Goal: Task Accomplishment & Management: Use online tool/utility

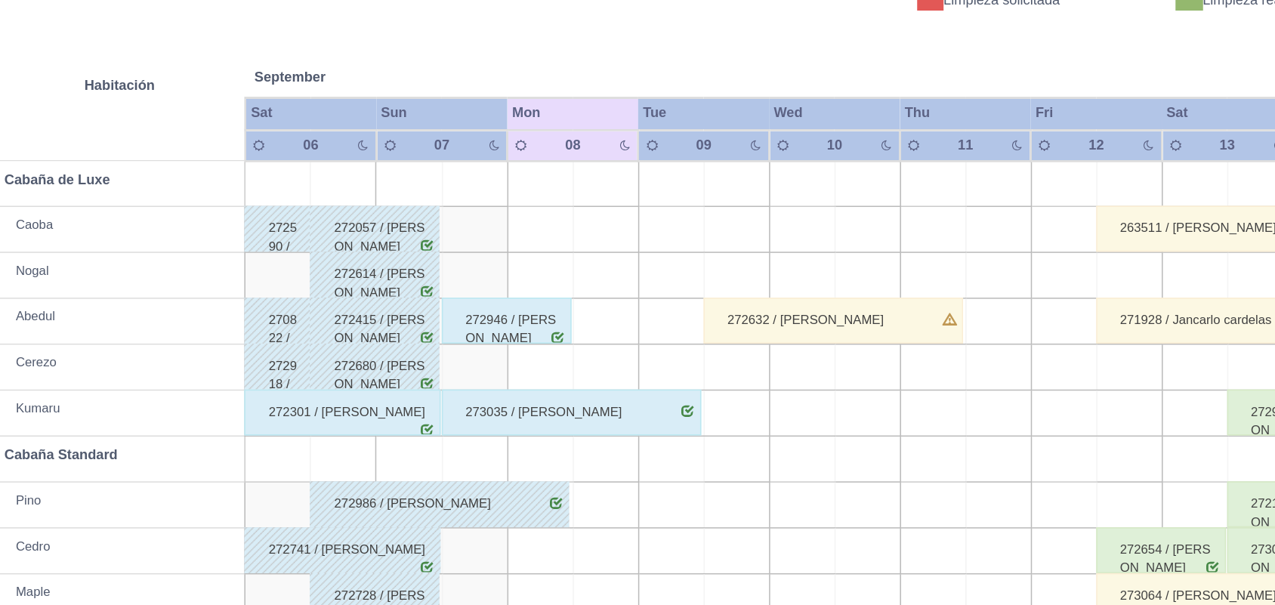
scroll to position [171, 0]
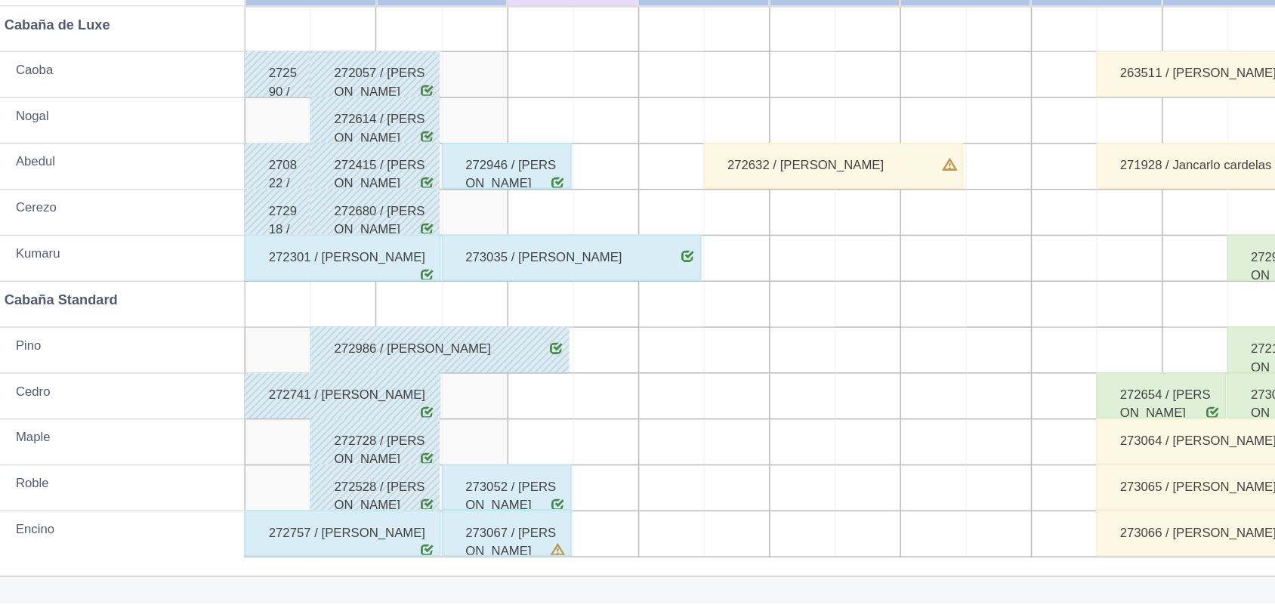
click at [523, 561] on div "273067 / [PERSON_NAME]" at bounding box center [525, 557] width 85 height 30
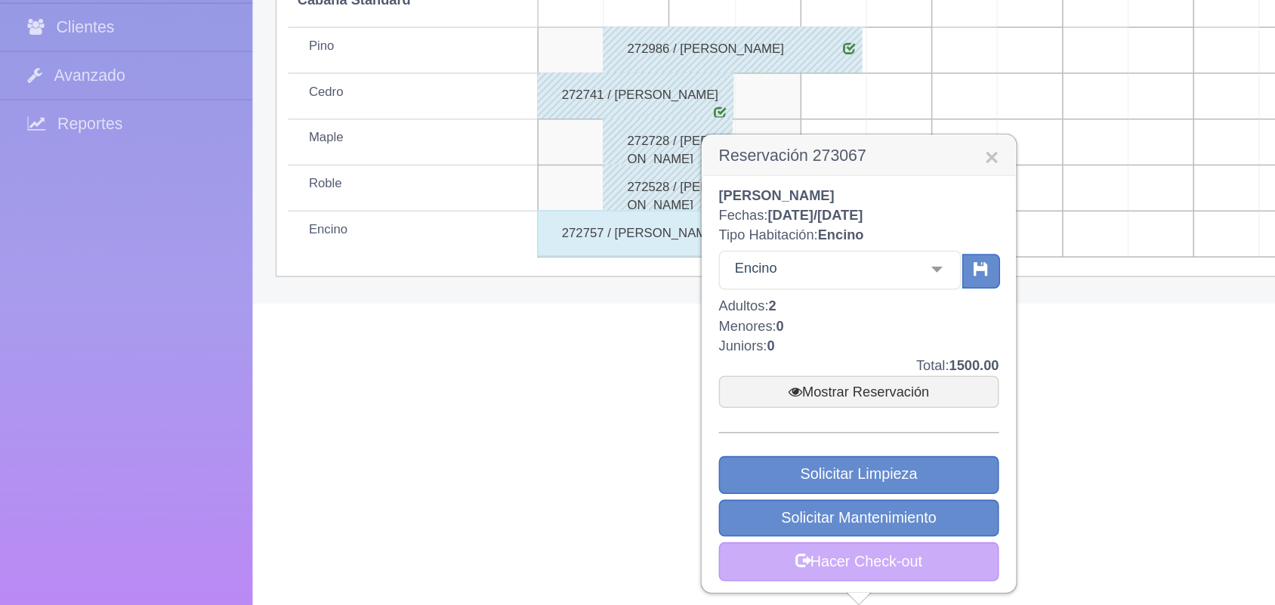
scroll to position [369, 0]
click at [563, 462] on link "Mostrar Reservación" at bounding box center [565, 464] width 184 height 21
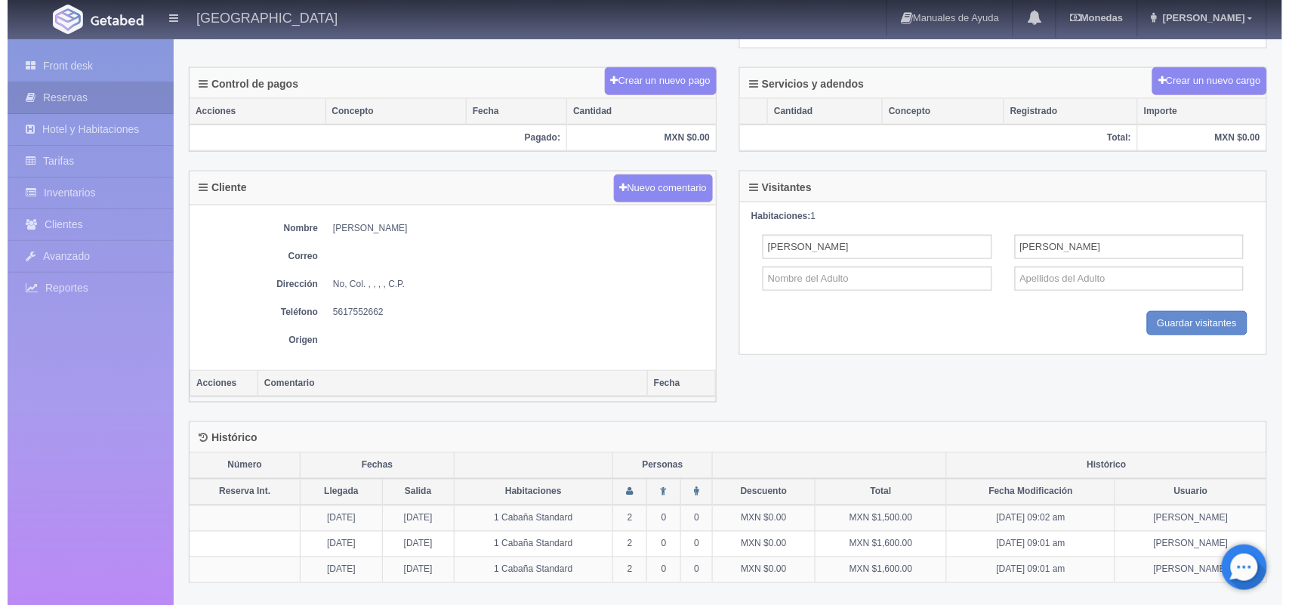
scroll to position [229, 0]
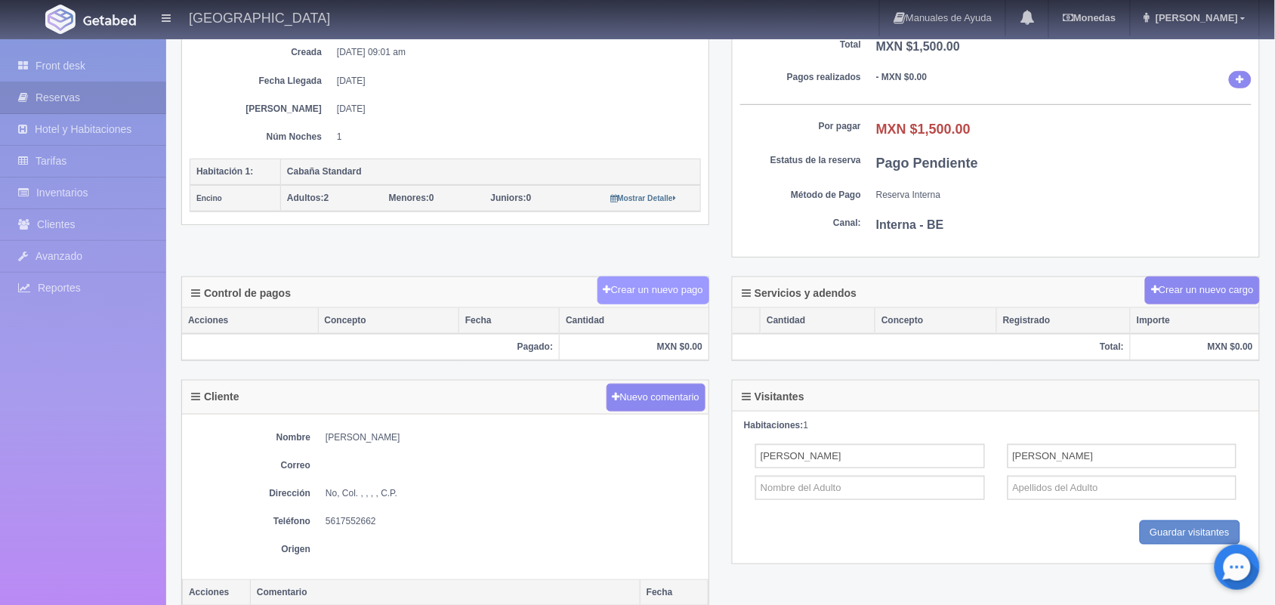
click at [647, 287] on button "Crear un nuevo pago" at bounding box center [654, 290] width 112 height 28
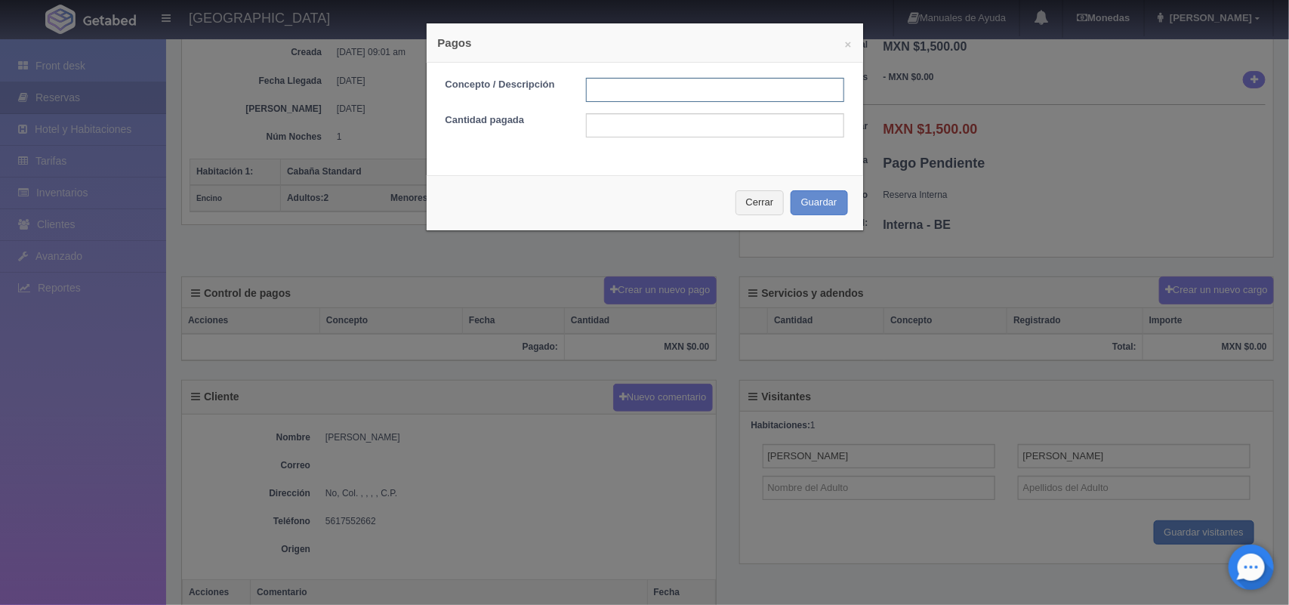
click at [693, 84] on input "text" at bounding box center [715, 90] width 258 height 24
type input "pago efectivo"
click at [654, 132] on input "text" at bounding box center [715, 125] width 258 height 24
type input "1500.00"
click at [823, 205] on button "Guardar" at bounding box center [819, 202] width 57 height 25
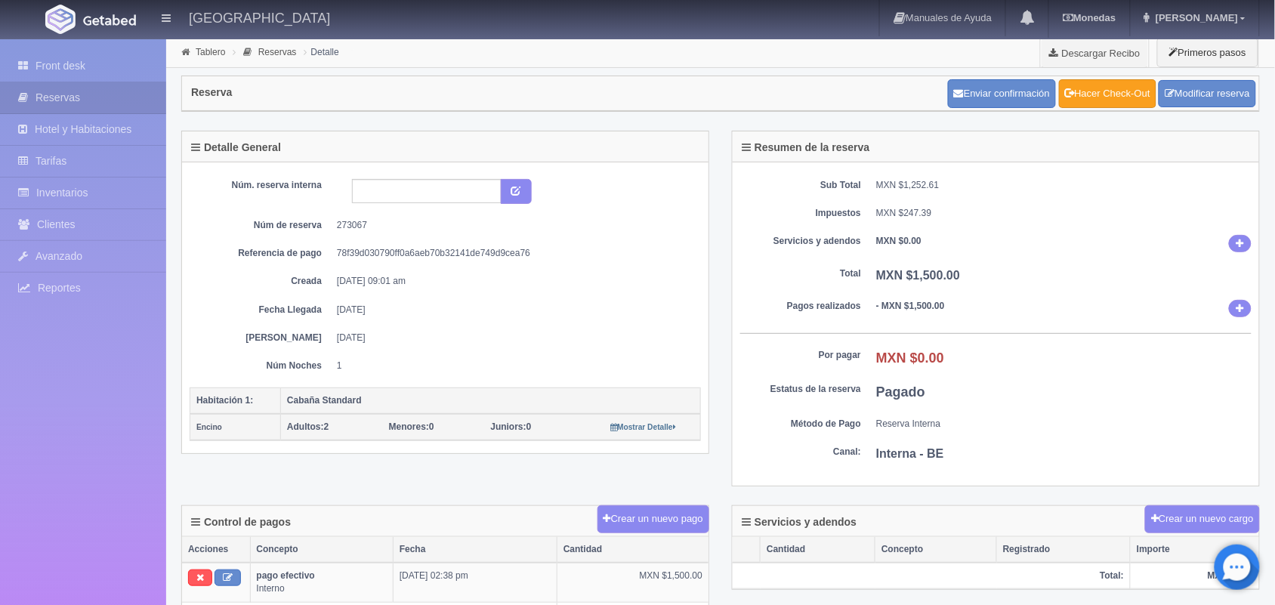
click at [1123, 99] on link "Hacer Check-Out" at bounding box center [1107, 93] width 97 height 29
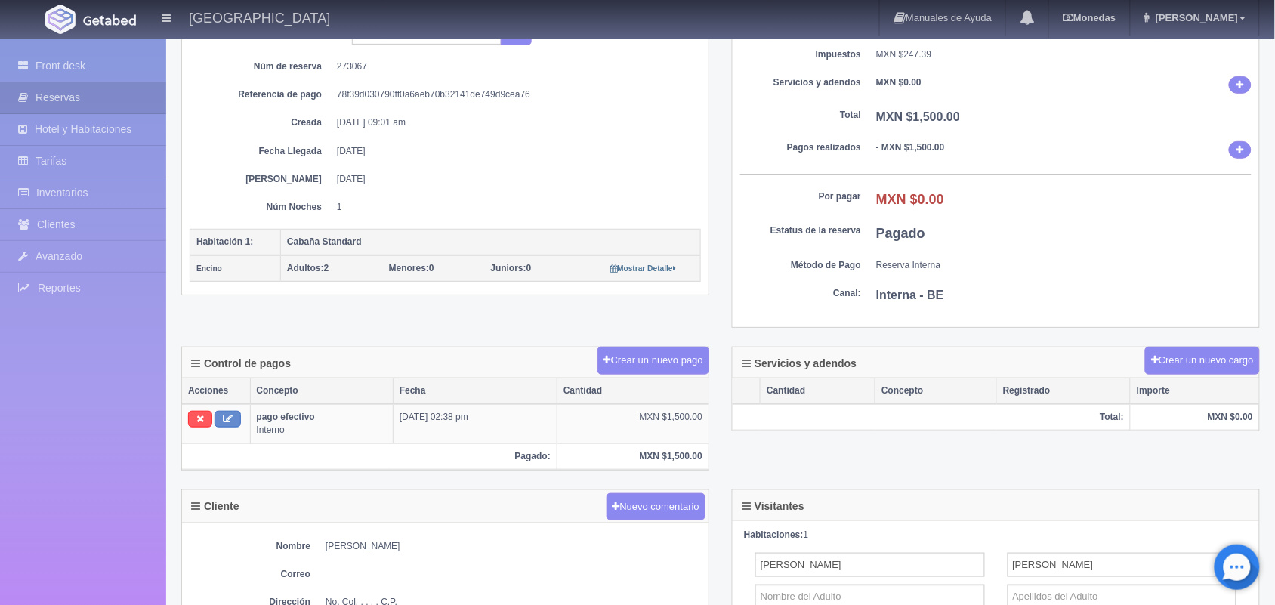
scroll to position [174, 0]
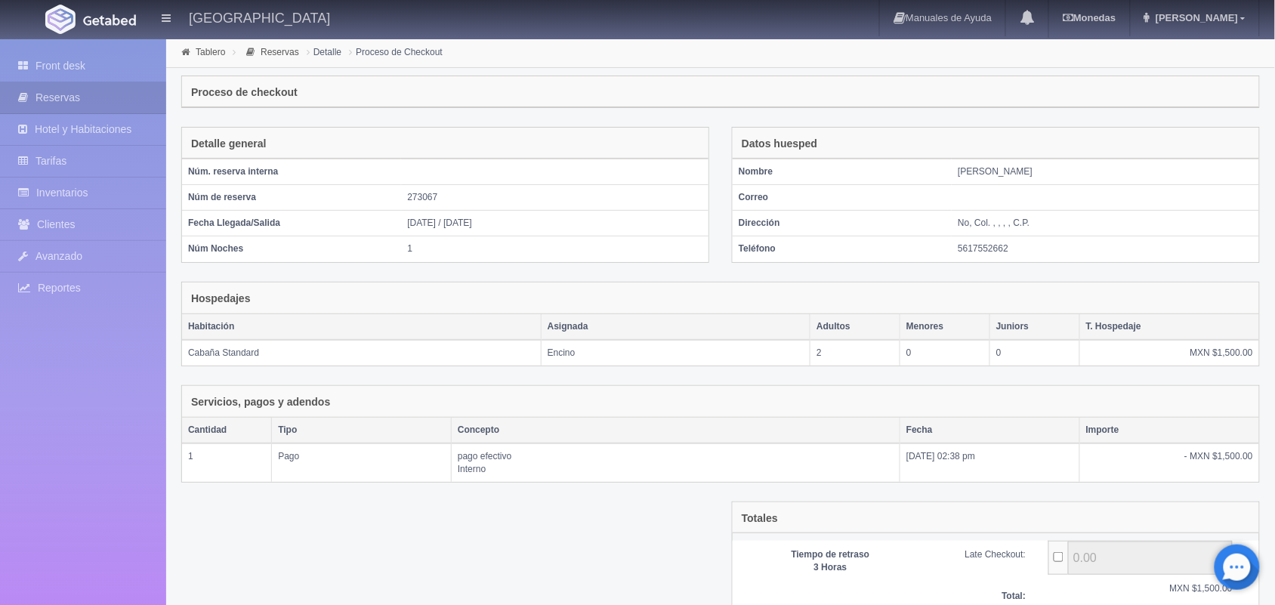
scroll to position [125, 0]
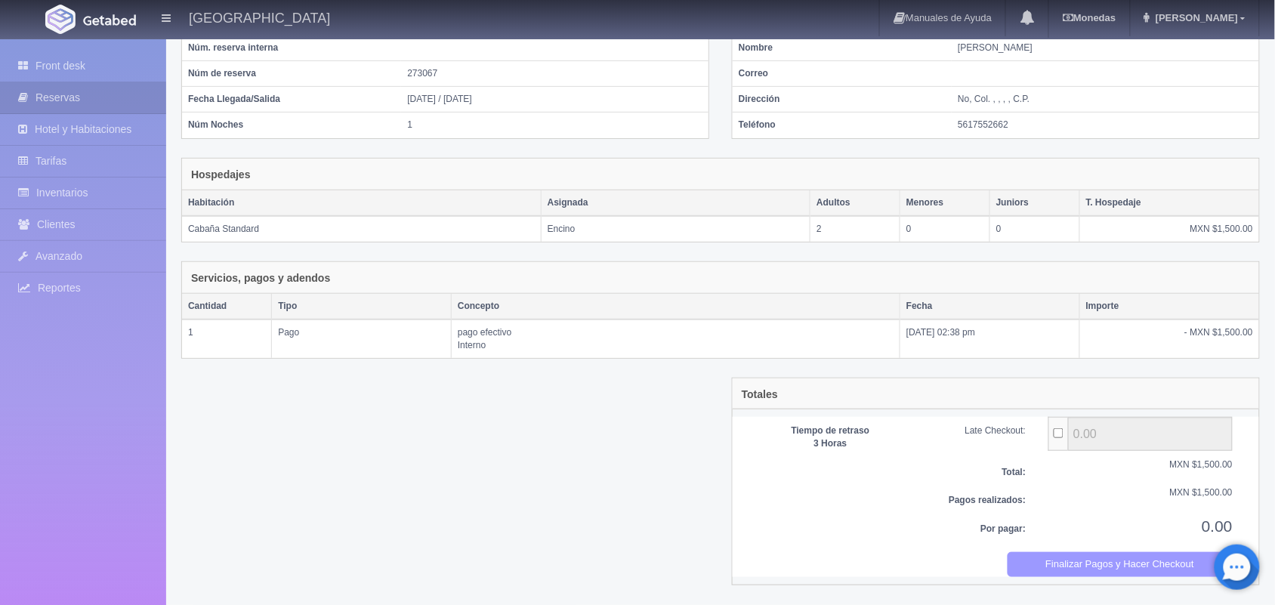
click at [1075, 568] on button "Finalizar Pagos y Hacer Checkout" at bounding box center [1121, 564] width 226 height 25
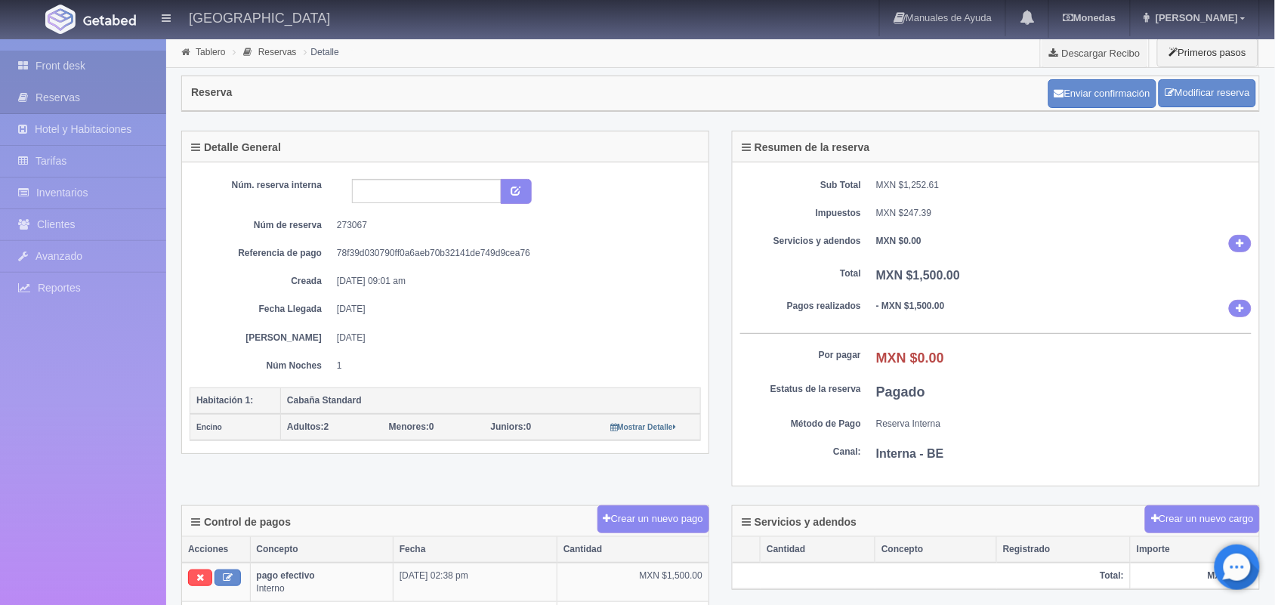
click at [107, 74] on link "Front desk" at bounding box center [83, 66] width 166 height 31
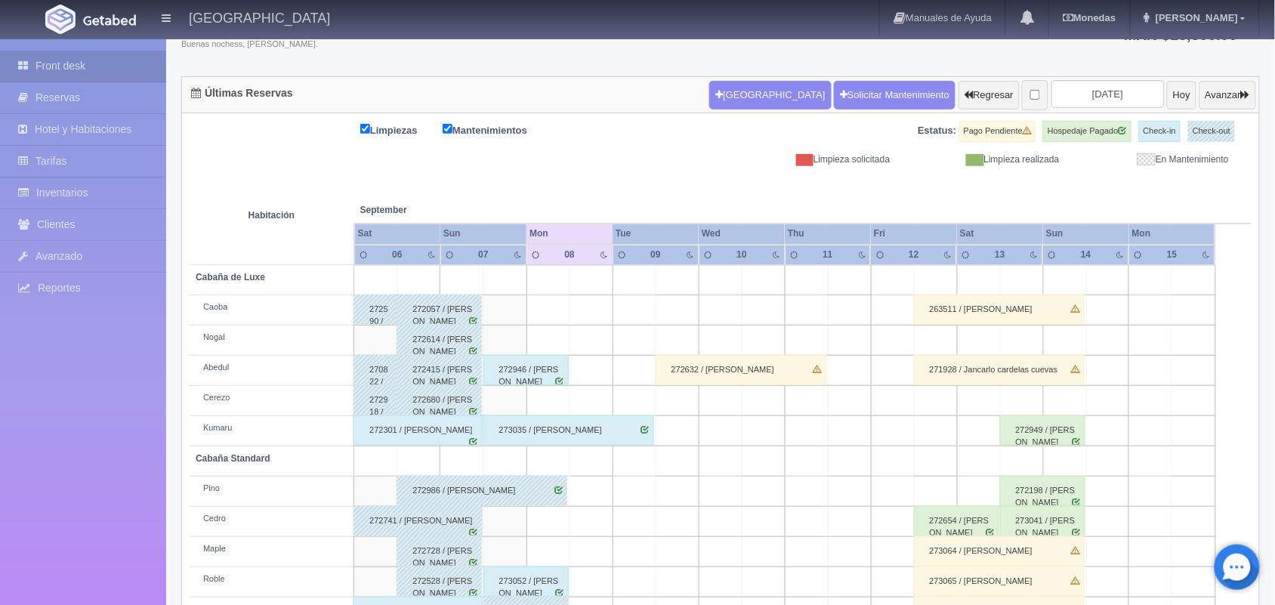
scroll to position [171, 0]
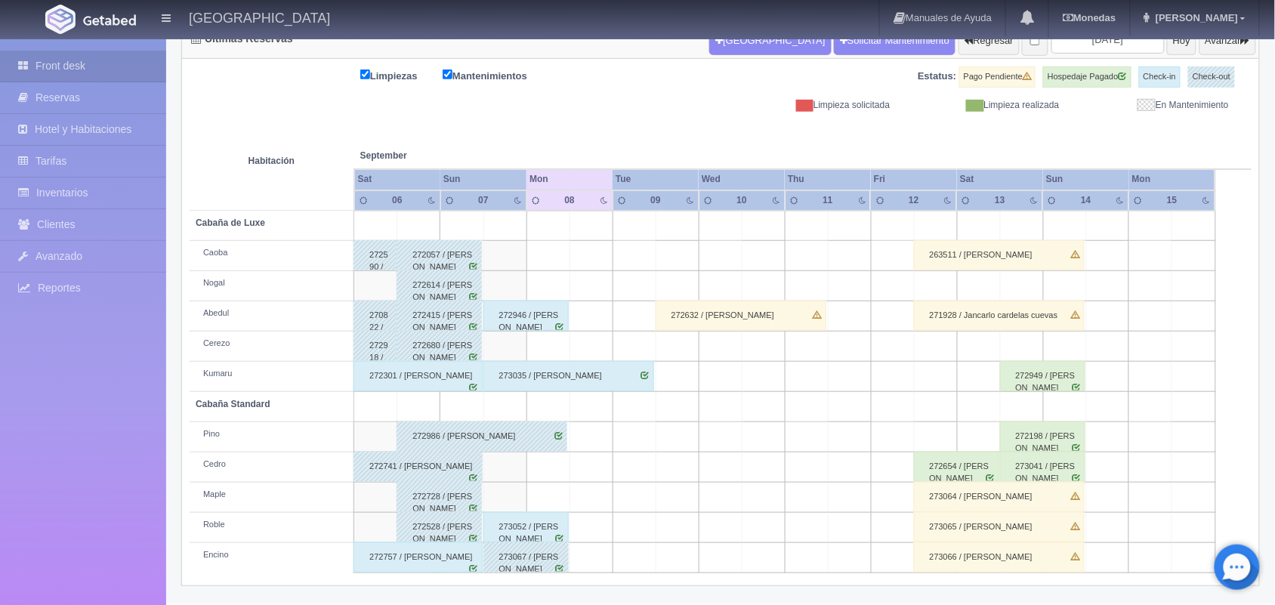
click at [552, 527] on div "273052 / Hector Adalid Gómez" at bounding box center [525, 527] width 85 height 30
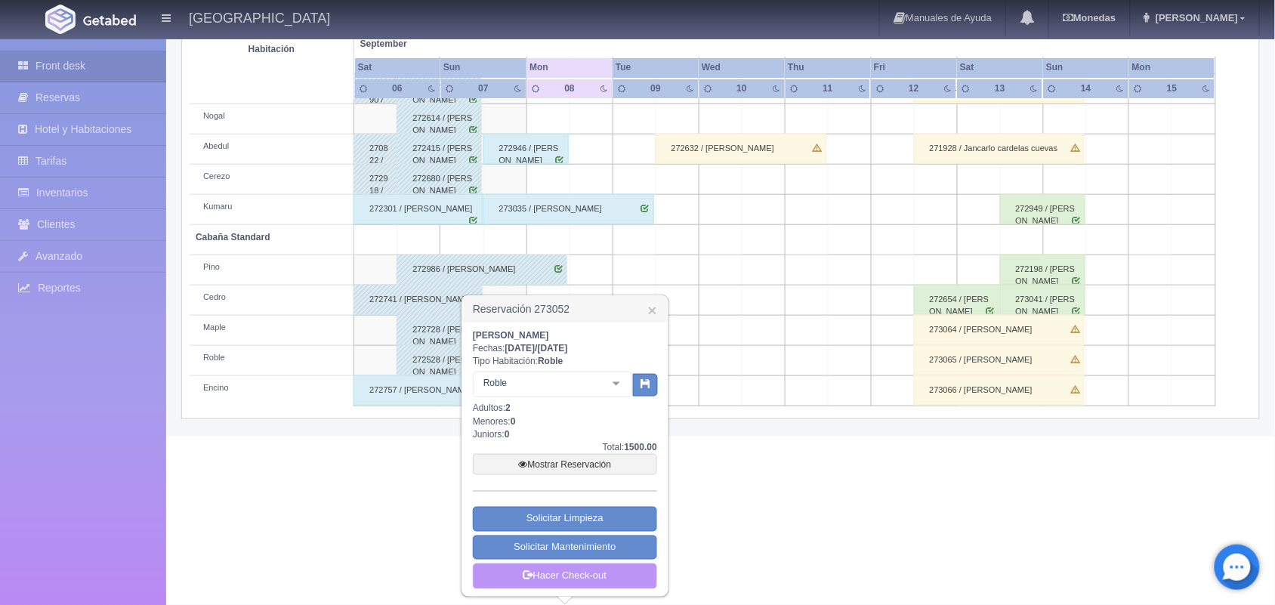
scroll to position [338, 0]
click at [586, 568] on link "Hacer Check-out" at bounding box center [565, 577] width 184 height 26
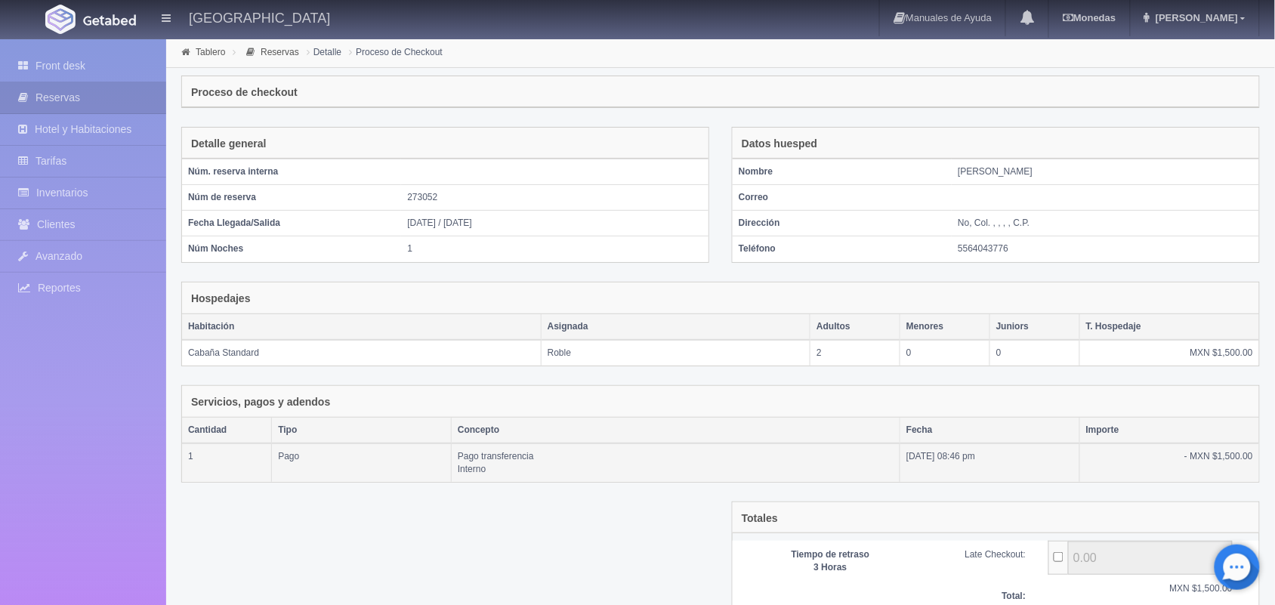
scroll to position [125, 0]
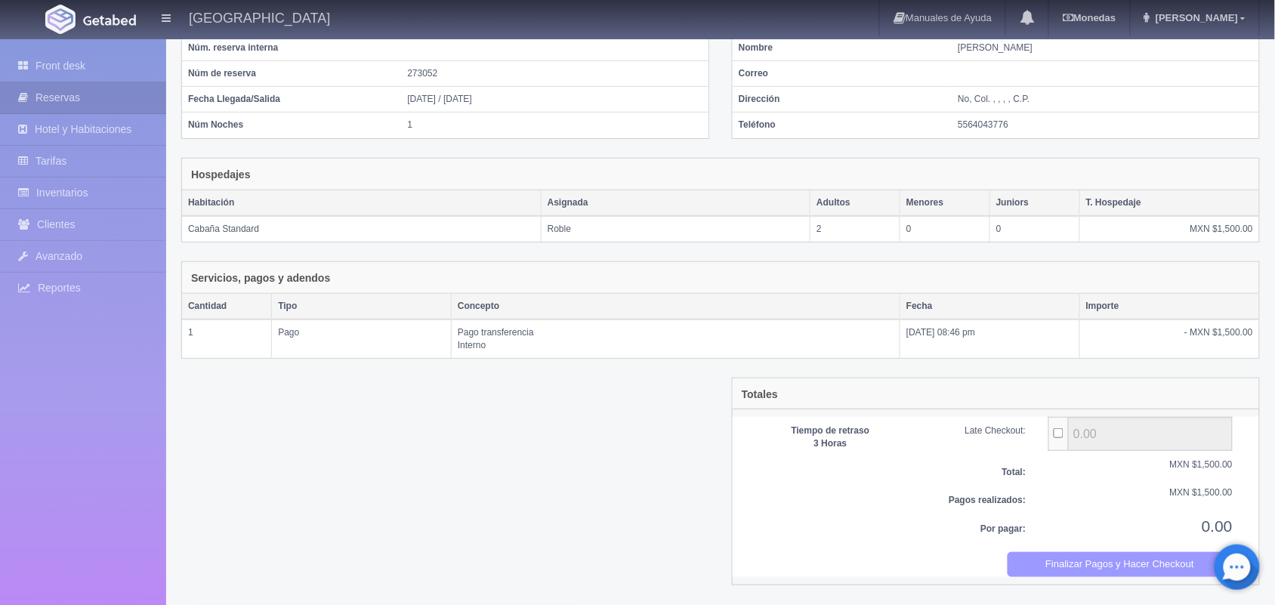
click at [1066, 568] on button "Finalizar Pagos y Hacer Checkout" at bounding box center [1121, 564] width 226 height 25
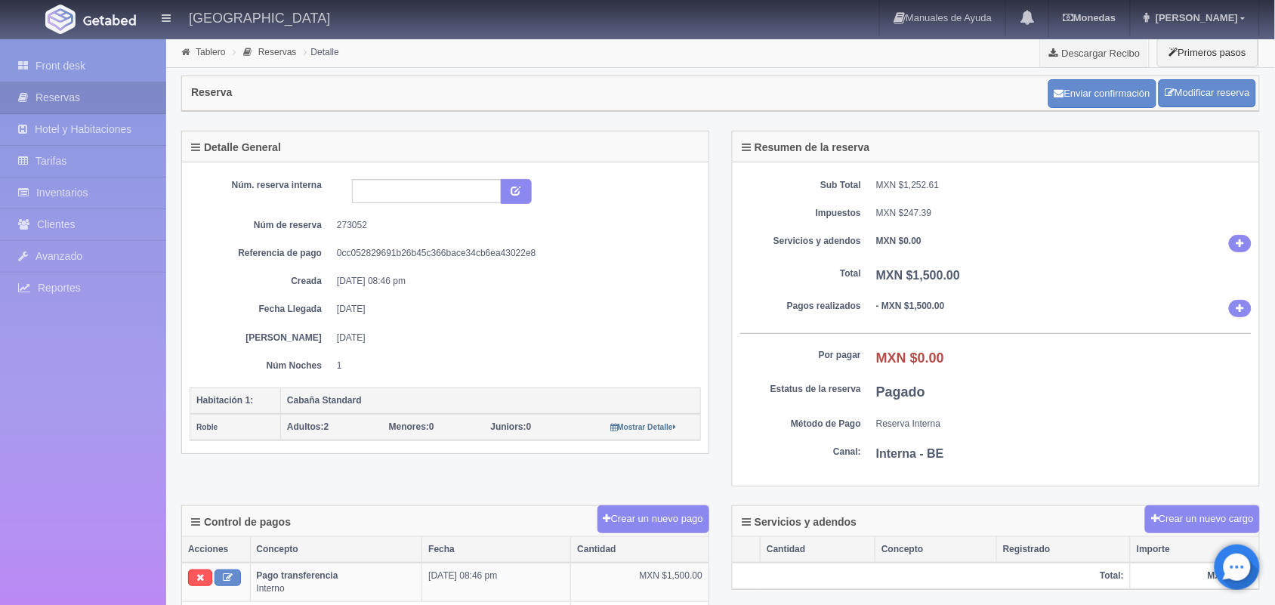
scroll to position [1, 0]
click at [87, 73] on link "Front desk" at bounding box center [83, 66] width 166 height 31
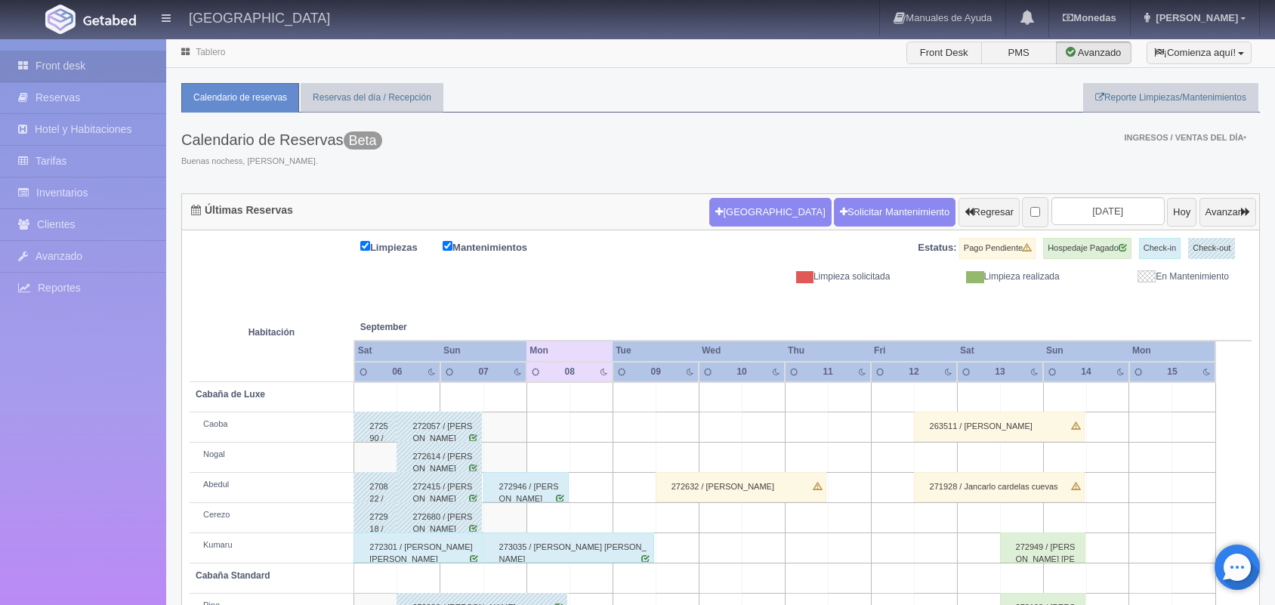
scroll to position [171, 0]
